Goal: Information Seeking & Learning: Learn about a topic

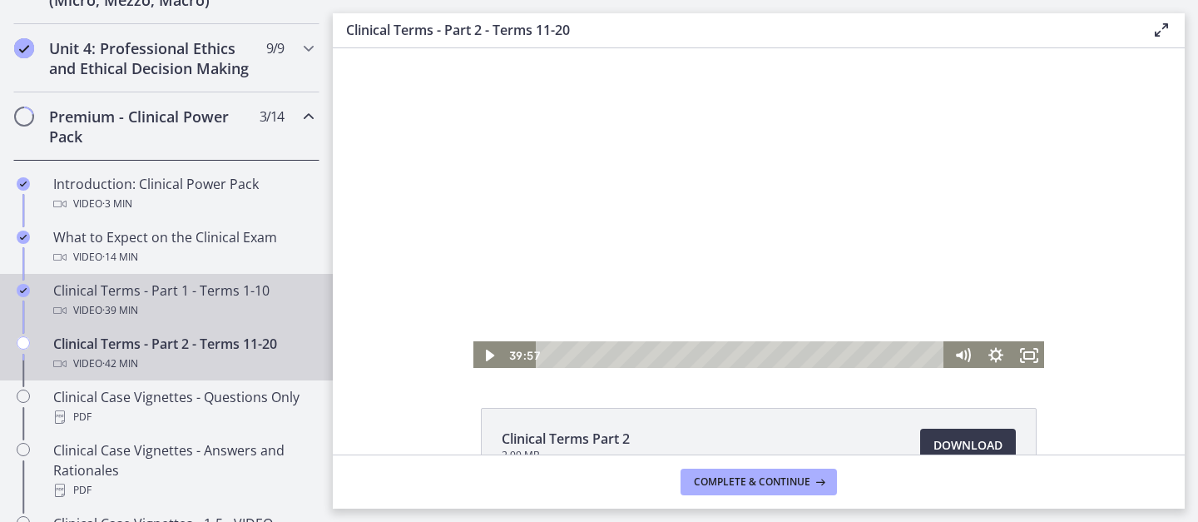
scroll to position [679, 0]
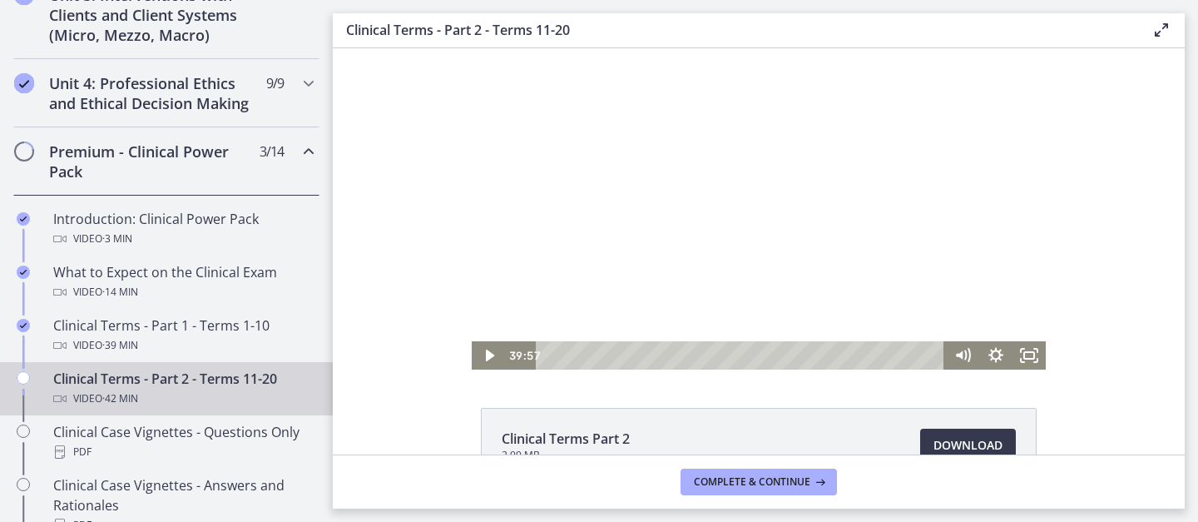
click at [832, 213] on div at bounding box center [759, 208] width 574 height 321
click at [833, 214] on div at bounding box center [759, 208] width 574 height 321
click at [673, 171] on div at bounding box center [759, 208] width 574 height 321
click at [792, 482] on span "Complete & continue" at bounding box center [752, 481] width 116 height 13
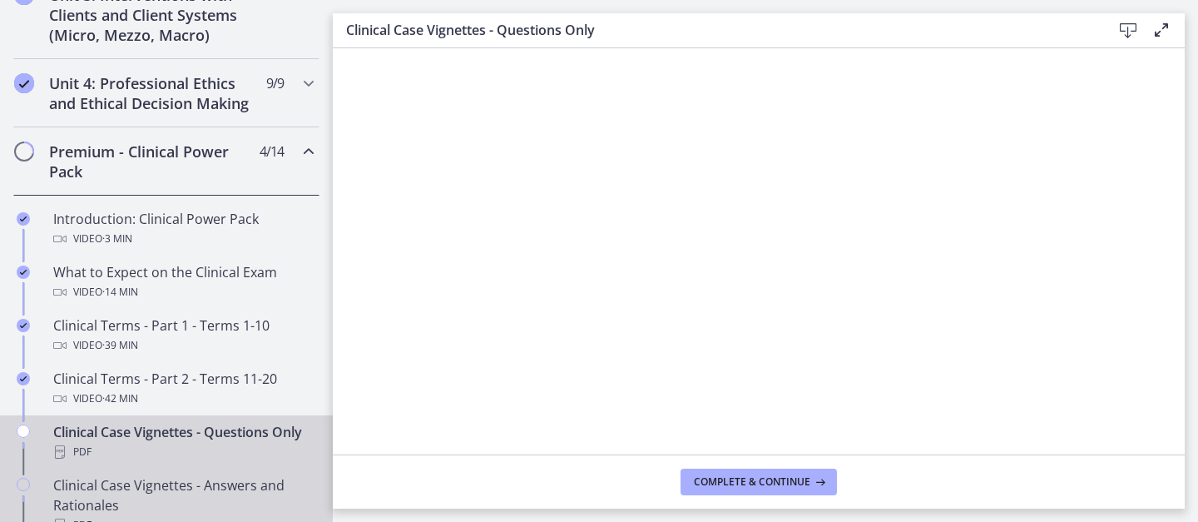
click at [225, 483] on div "Clinical Case Vignettes - Answers and Rationales PDF" at bounding box center [183, 505] width 260 height 60
click at [201, 430] on div "Clinical Case Vignettes - Questions Only PDF" at bounding box center [183, 442] width 260 height 40
click at [215, 483] on div "Clinical Case Vignettes - Answers and Rationales PDF" at bounding box center [183, 505] width 260 height 60
